Goal: Task Accomplishment & Management: Complete application form

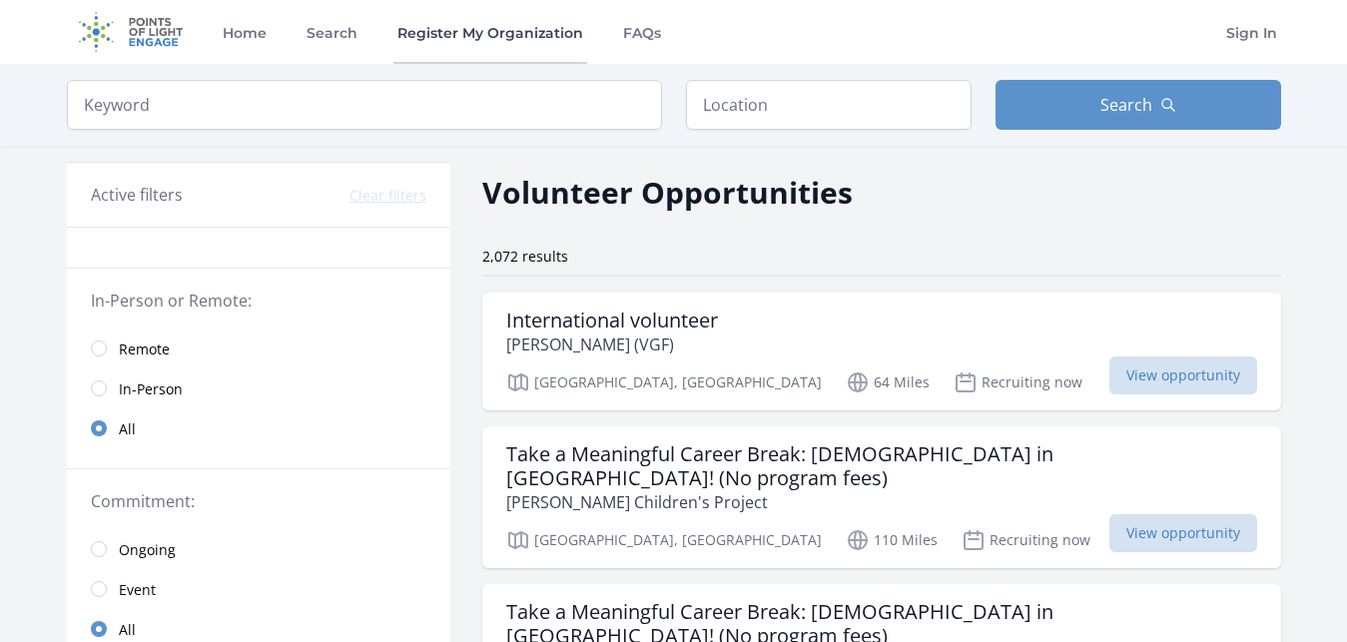
click at [522, 33] on link "Register My Organization" at bounding box center [490, 32] width 194 height 64
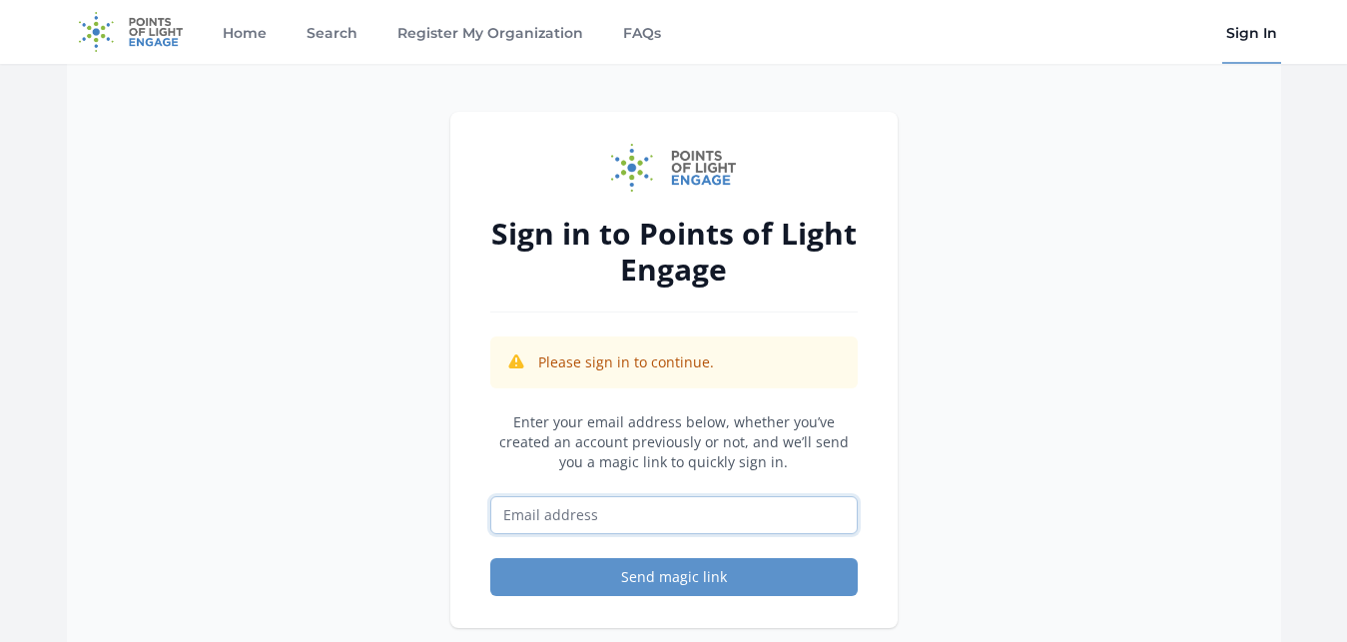
click at [631, 513] on input "Email address" at bounding box center [673, 515] width 367 height 38
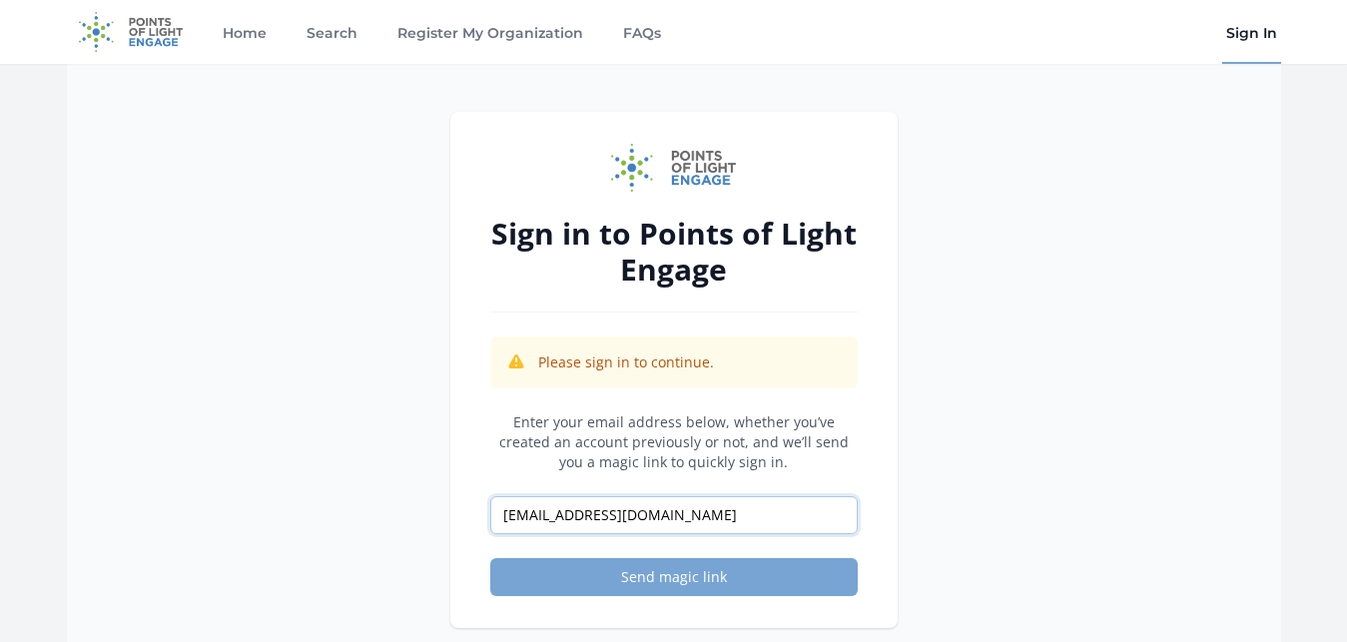
type input "[EMAIL_ADDRESS][DOMAIN_NAME]"
click at [635, 582] on button "Send magic link" at bounding box center [673, 577] width 367 height 38
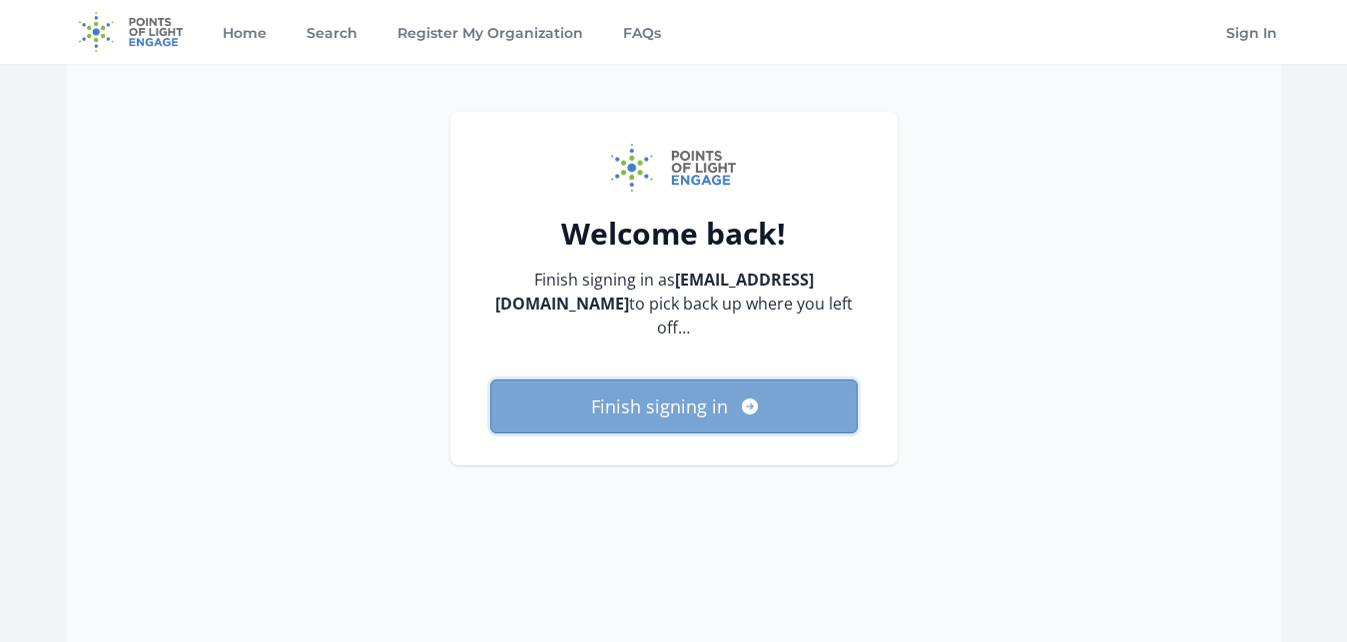
click at [676, 379] on button "Finish signing in" at bounding box center [673, 406] width 367 height 54
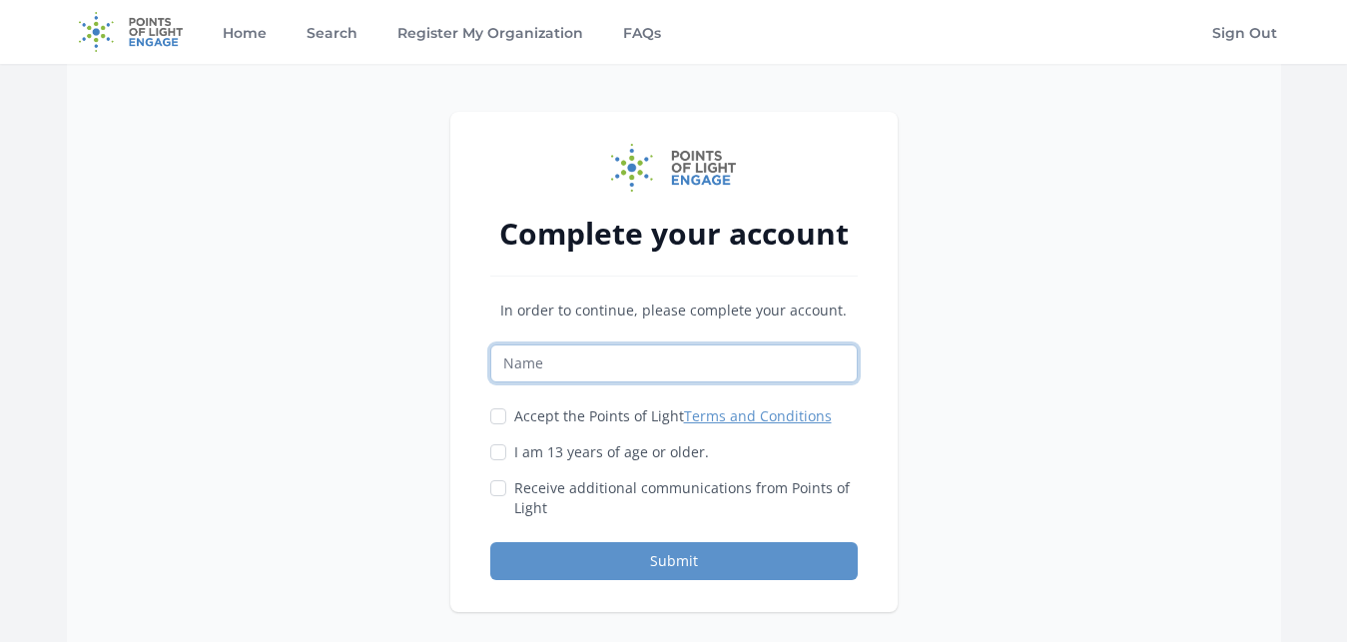
click at [729, 365] on input "Name" at bounding box center [673, 363] width 367 height 38
type input "[PERSON_NAME]"
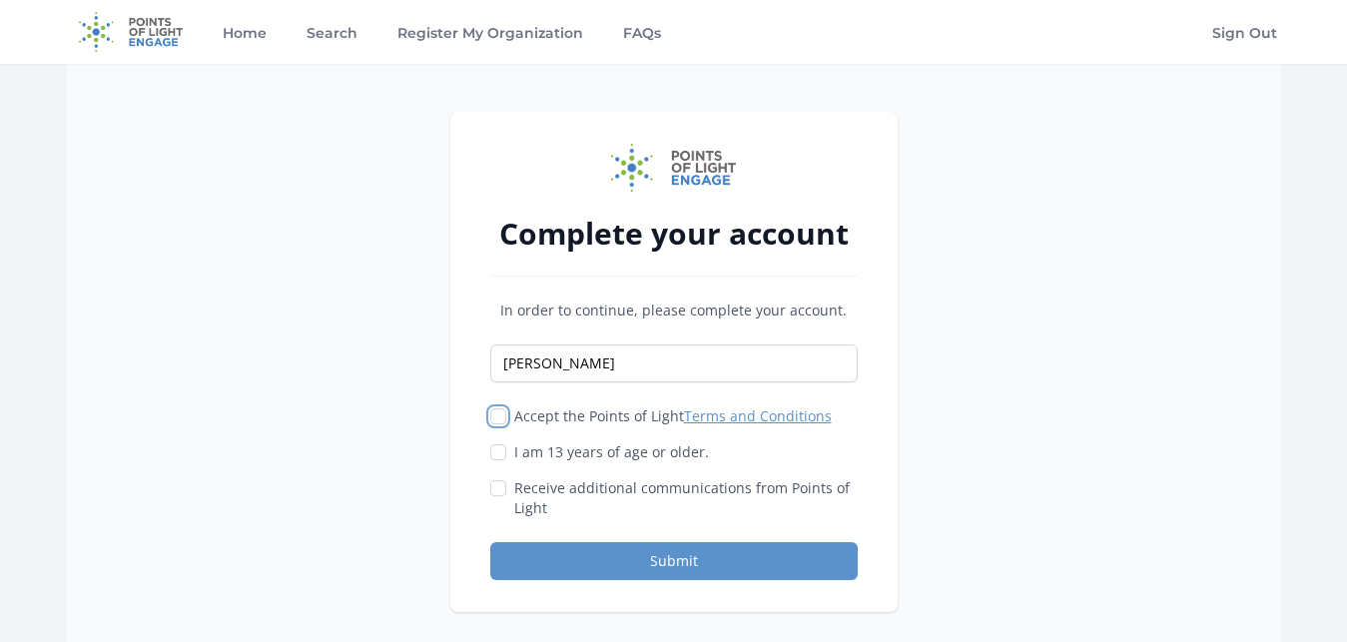
click at [501, 413] on input "Accept the Points of Light Terms and Conditions" at bounding box center [498, 416] width 16 height 16
checkbox input "true"
click at [499, 443] on div at bounding box center [498, 452] width 16 height 20
click at [494, 487] on input "Receive additional communications from Points of Light" at bounding box center [498, 488] width 16 height 16
checkbox input "true"
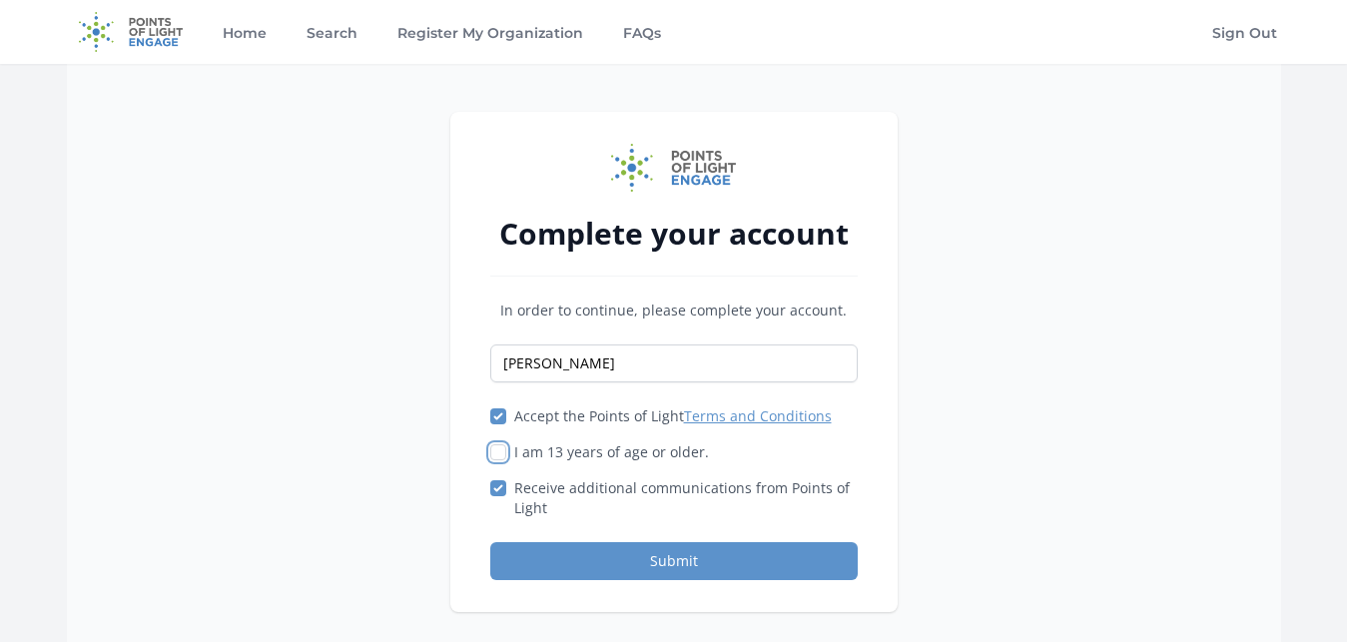
click at [497, 459] on input "I am 13 years of age or older." at bounding box center [498, 452] width 16 height 16
checkbox input "true"
click at [599, 565] on button "Submit" at bounding box center [673, 561] width 367 height 38
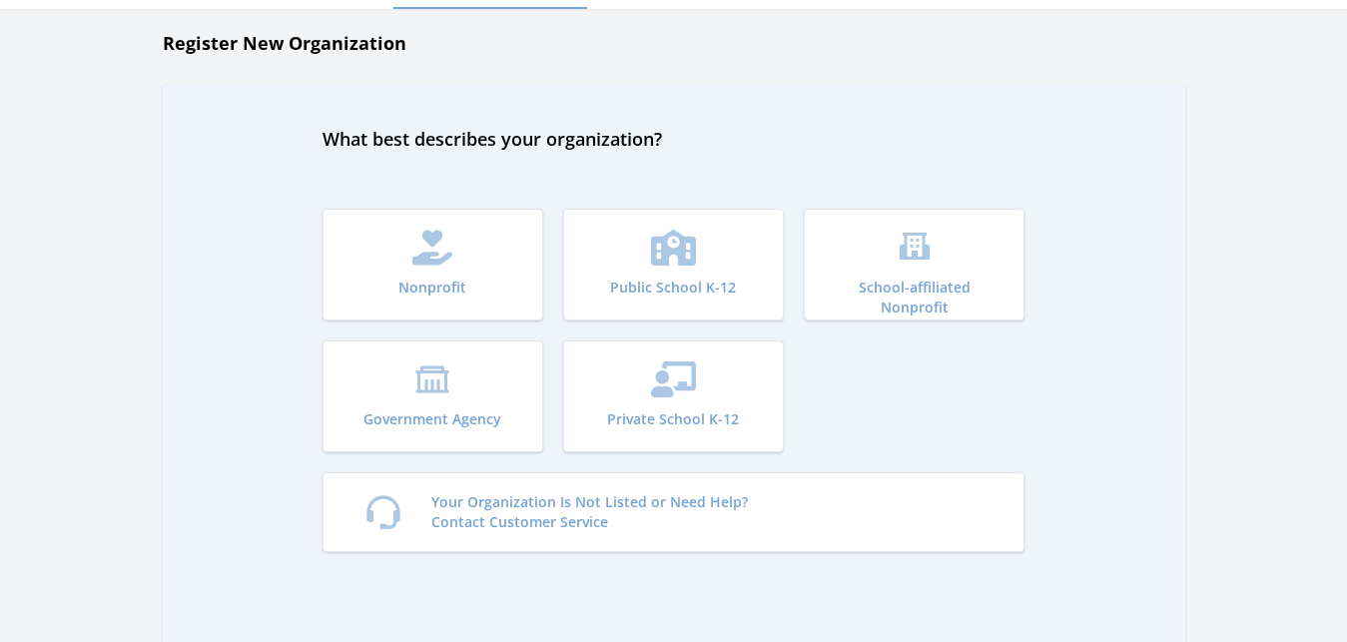
scroll to position [5, 0]
